Goal: Navigation & Orientation: Find specific page/section

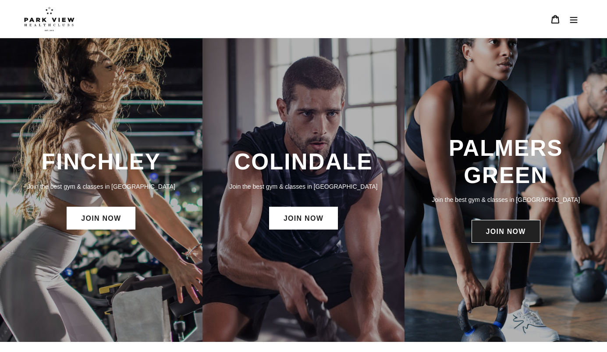
click at [508, 227] on link "JOIN NOW" at bounding box center [506, 231] width 69 height 23
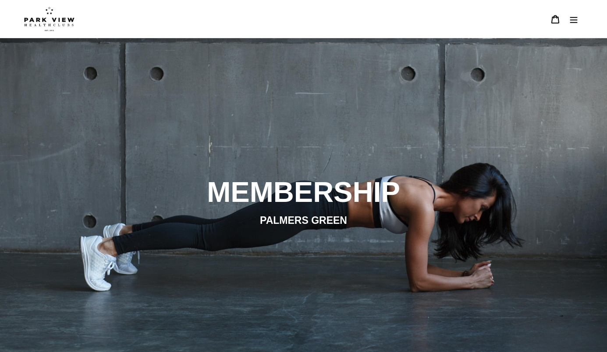
click at [53, 26] on img at bounding box center [49, 19] width 50 height 25
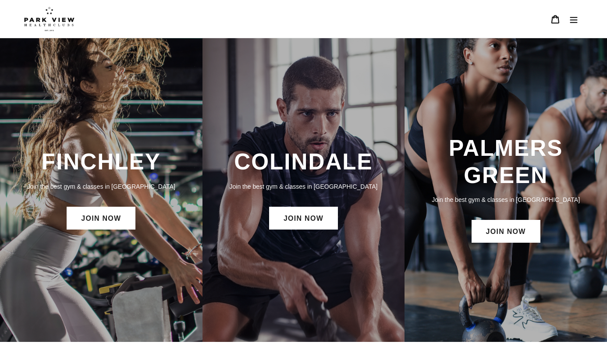
click at [567, 17] on button "Menu" at bounding box center [574, 19] width 18 height 19
